Goal: Task Accomplishment & Management: Manage account settings

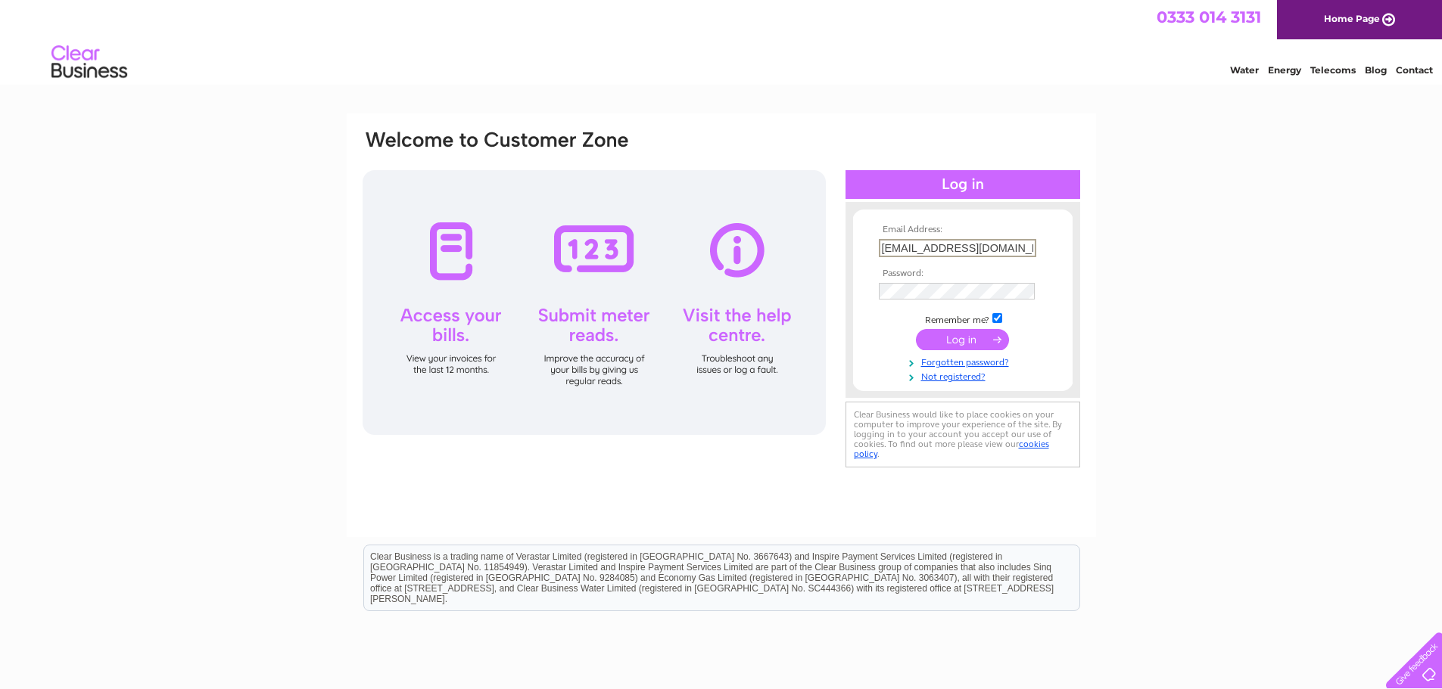
click at [967, 247] on input "southsidedrinkscompany@gmail.com" at bounding box center [957, 248] width 157 height 18
paste input "ammarkhalifa275"
type input "[EMAIL_ADDRESS][DOMAIN_NAME]"
click at [1252, 182] on div "Email Address: ammarkhalifa275@gmail.com Password: Forgotten password?" at bounding box center [721, 455] width 1442 height 683
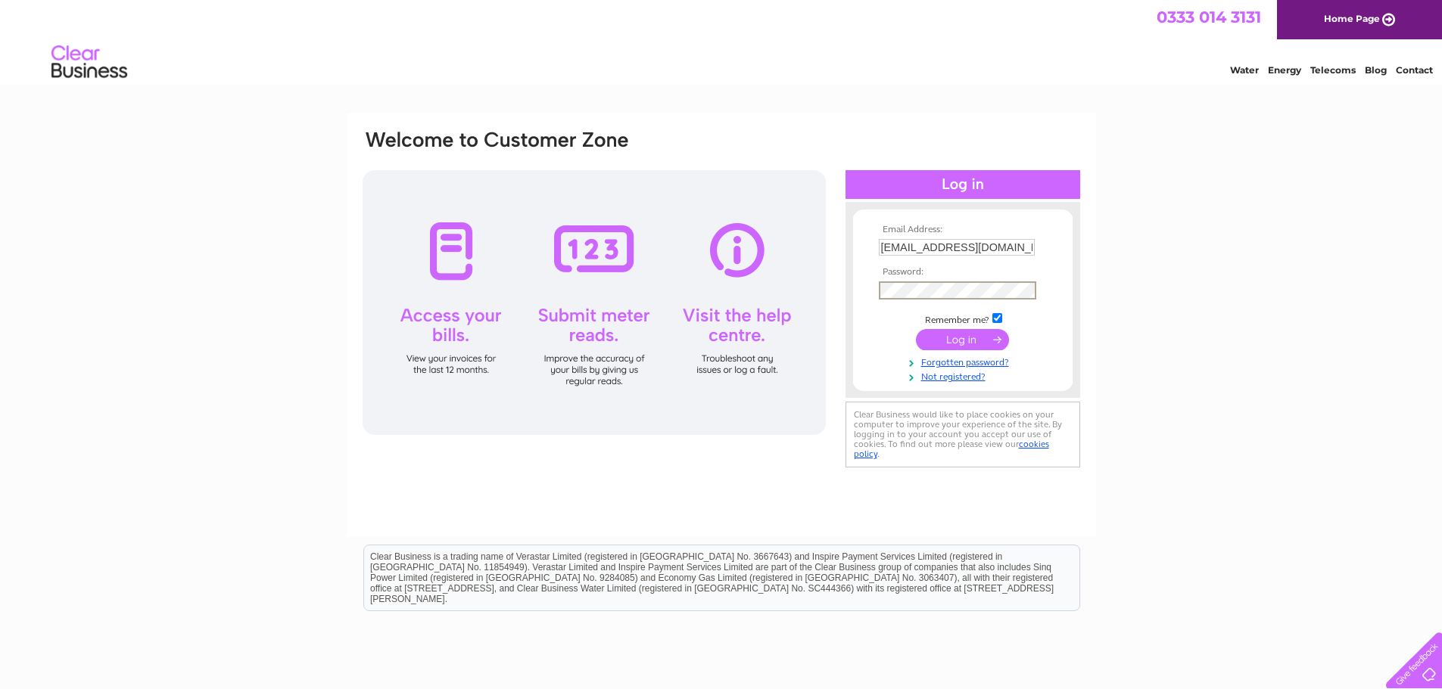
click at [771, 296] on div "Email Address: ammarkhalifa275@gmail.com Password:" at bounding box center [721, 300] width 720 height 343
click at [959, 339] on input "submit" at bounding box center [962, 338] width 93 height 21
click at [960, 339] on input "submit" at bounding box center [962, 338] width 93 height 21
